Goal: Find specific page/section: Find specific page/section

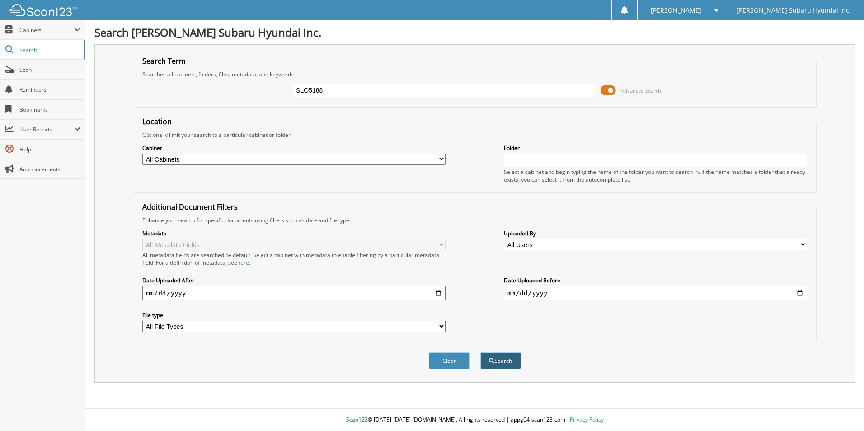
type input "SLO5188"
click at [498, 362] on button "Search" at bounding box center [500, 360] width 41 height 17
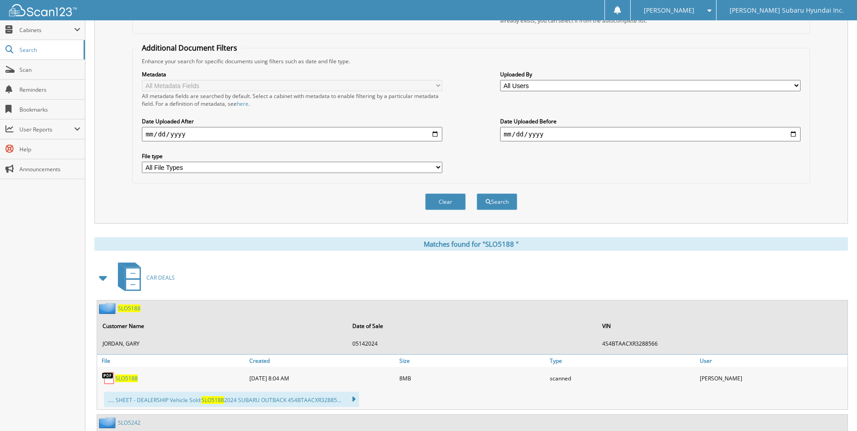
scroll to position [181, 0]
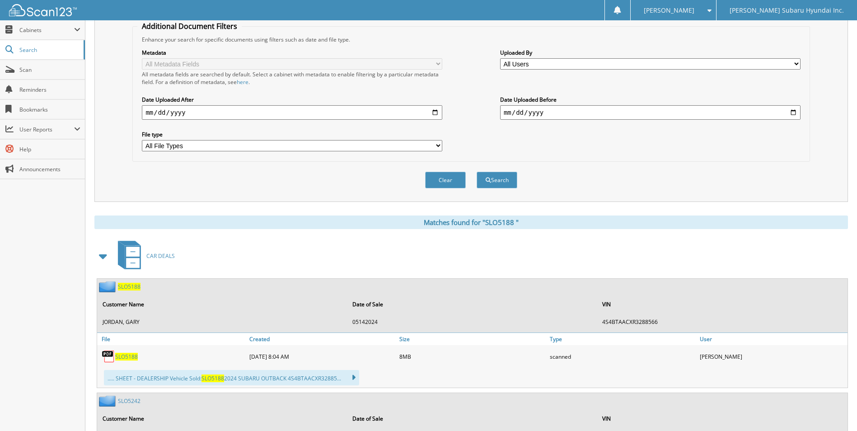
click at [130, 357] on span "S L O 5 1 8 8" at bounding box center [126, 357] width 23 height 8
